Goal: Task Accomplishment & Management: Use online tool/utility

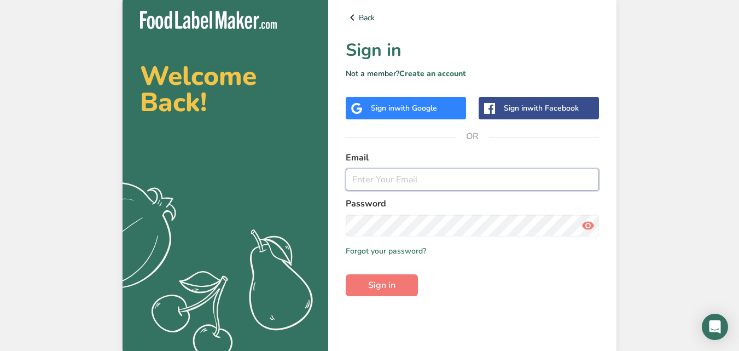
click at [401, 181] on input "email" at bounding box center [472, 179] width 253 height 22
type input "[EMAIL_ADDRESS][DOMAIN_NAME]"
click at [346, 274] on button "Sign in" at bounding box center [382, 285] width 72 height 22
click at [405, 281] on button "Sign in" at bounding box center [382, 285] width 72 height 22
click at [363, 20] on link "Back" at bounding box center [472, 17] width 253 height 13
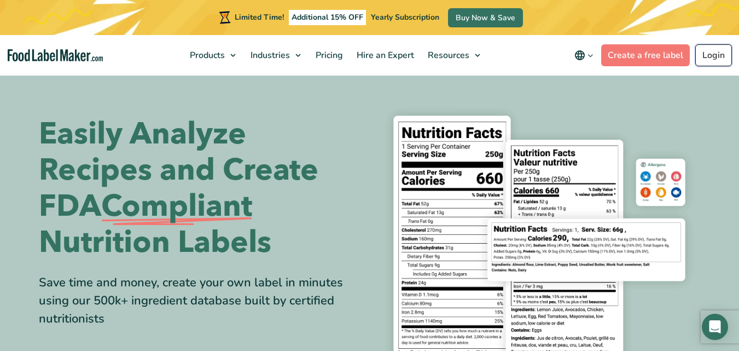
click at [718, 53] on link "Login" at bounding box center [713, 55] width 37 height 22
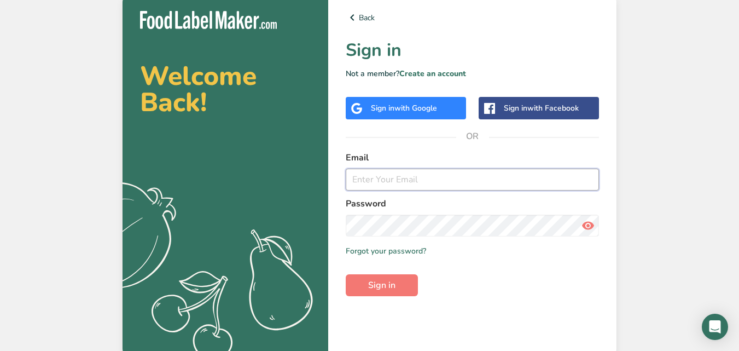
click at [389, 181] on input "email" at bounding box center [472, 179] width 253 height 22
type input "eantoun@gmail.com"
click at [346, 274] on button "Sign in" at bounding box center [382, 285] width 72 height 22
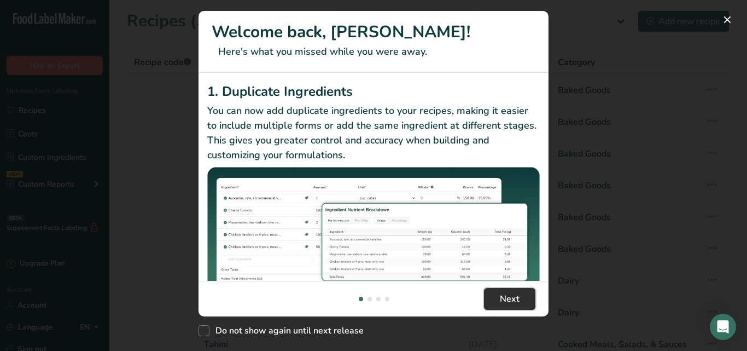
click at [508, 301] on span "Next" at bounding box center [510, 298] width 20 height 13
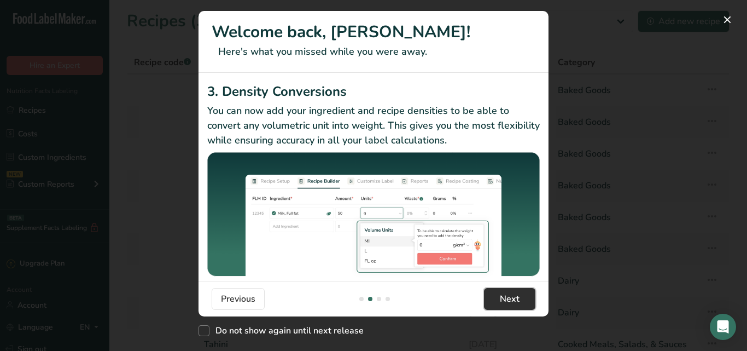
click at [508, 301] on span "Next" at bounding box center [510, 298] width 20 height 13
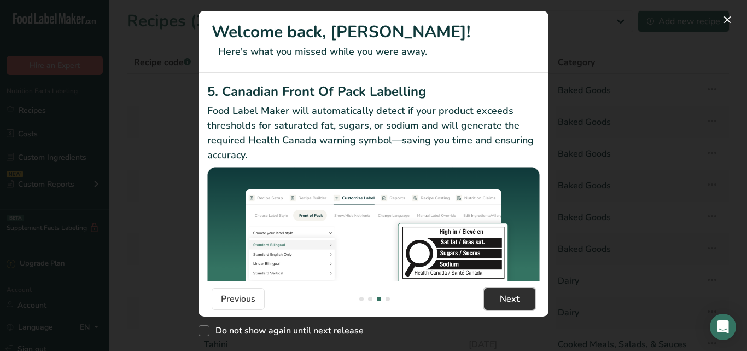
click at [508, 301] on span "Next" at bounding box center [510, 298] width 20 height 13
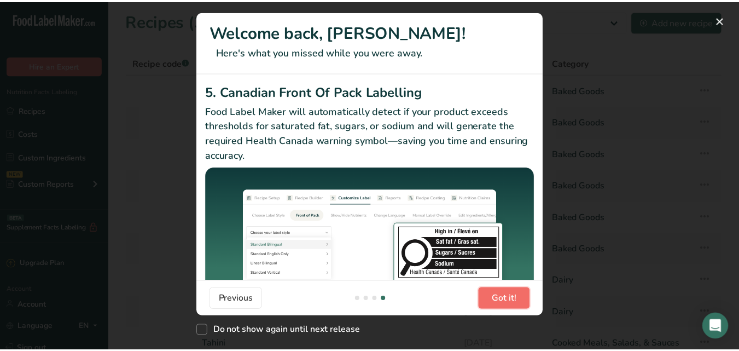
scroll to position [0, 1050]
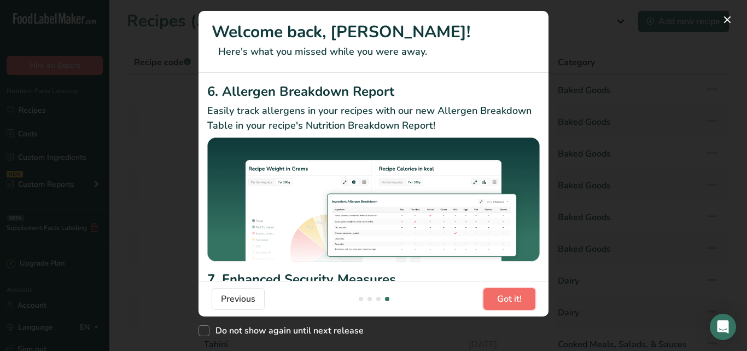
click at [508, 301] on span "Got it!" at bounding box center [509, 298] width 25 height 13
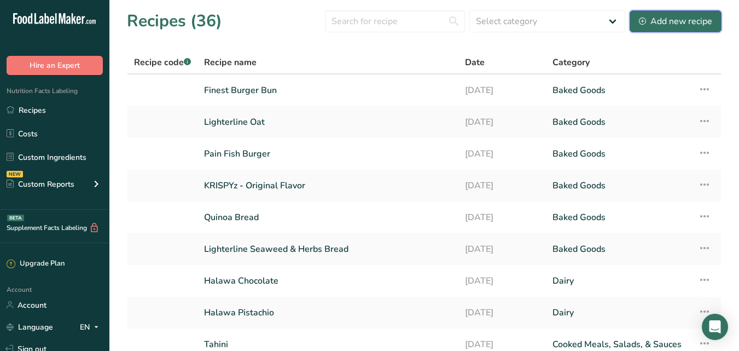
click at [649, 25] on div "Add new recipe" at bounding box center [675, 21] width 73 height 13
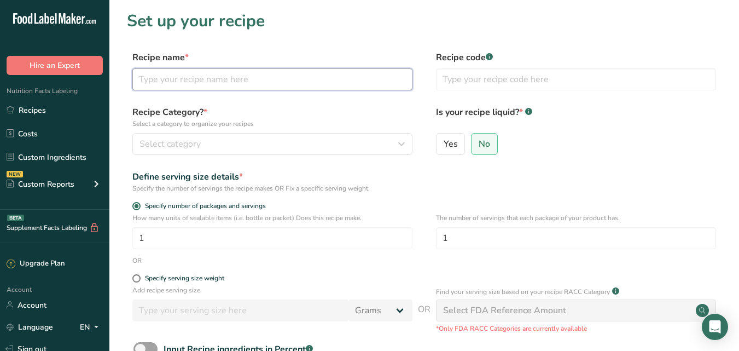
click at [194, 77] on input "text" at bounding box center [272, 79] width 280 height 22
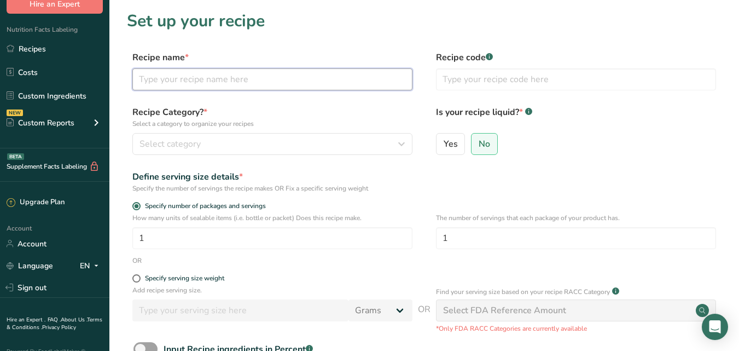
scroll to position [80, 0]
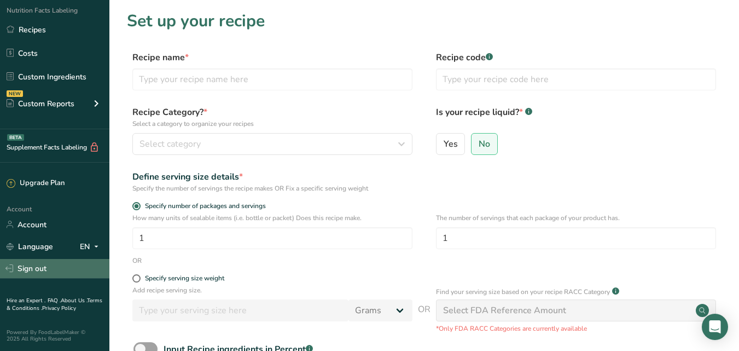
click at [55, 269] on link "Sign out" at bounding box center [54, 268] width 109 height 19
